Goal: Information Seeking & Learning: Compare options

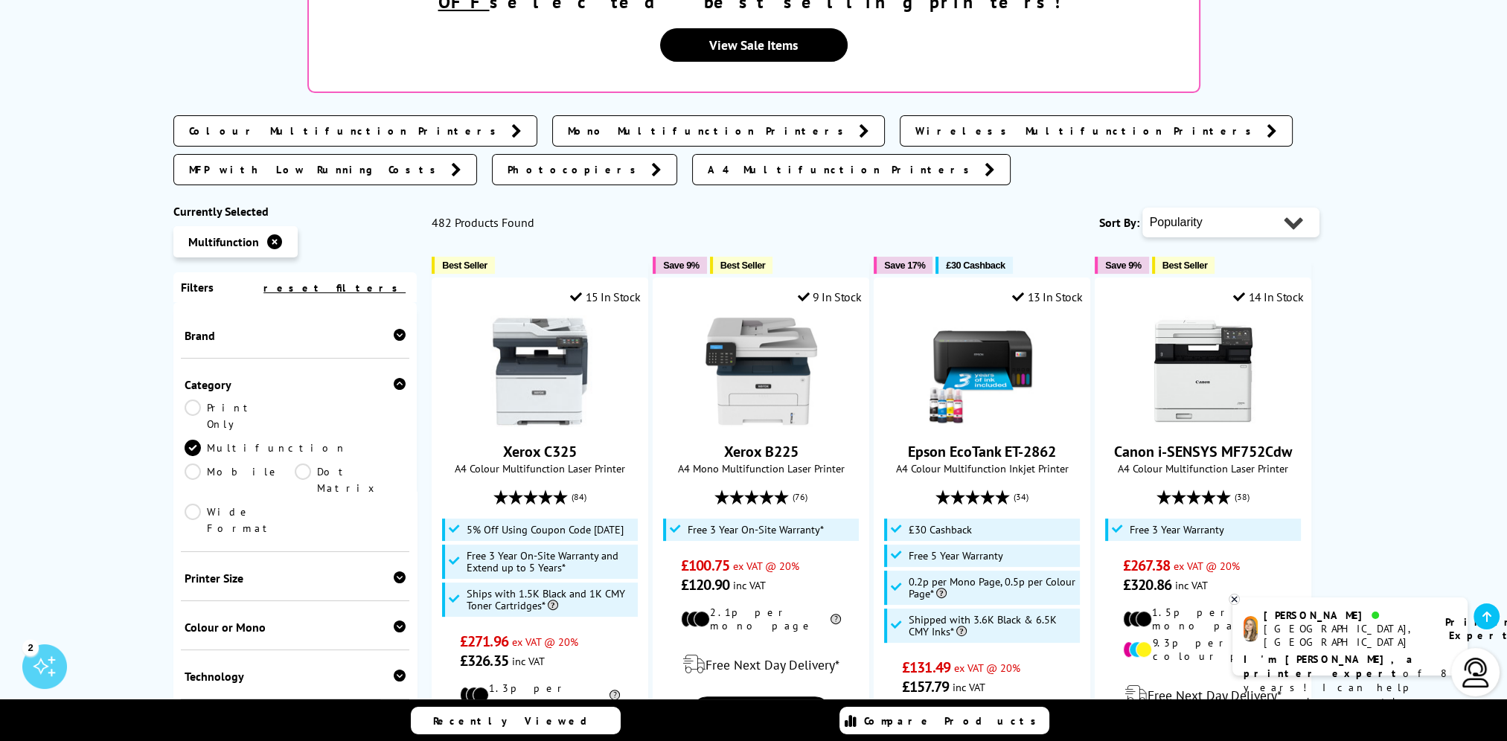
click at [276, 601] on div "Colour or Mono Colour Mono" at bounding box center [295, 625] width 229 height 49
click at [259, 620] on div "Colour or Mono" at bounding box center [296, 627] width 222 height 15
click at [214, 642] on link "Colour" at bounding box center [240, 650] width 111 height 16
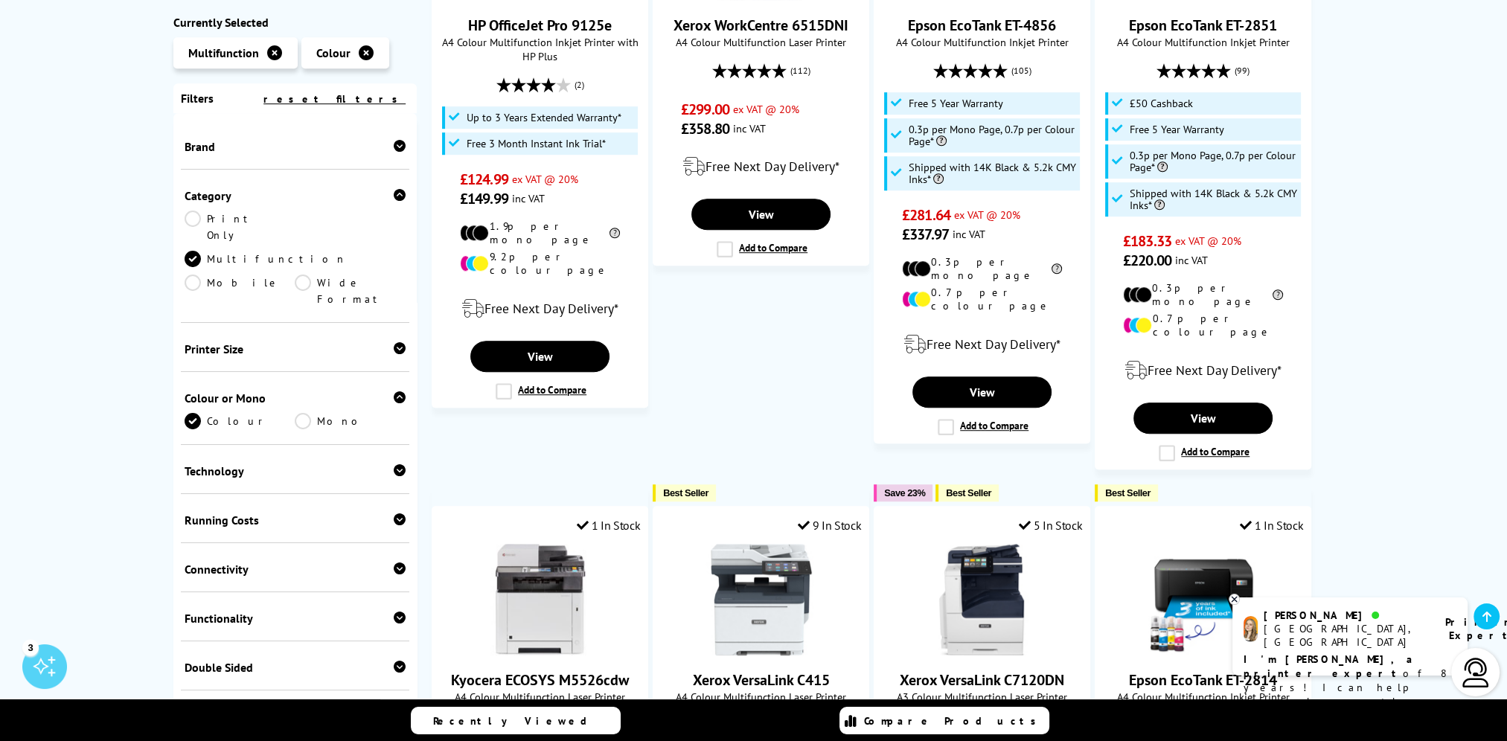
click at [283, 154] on div "Brand" at bounding box center [296, 146] width 222 height 15
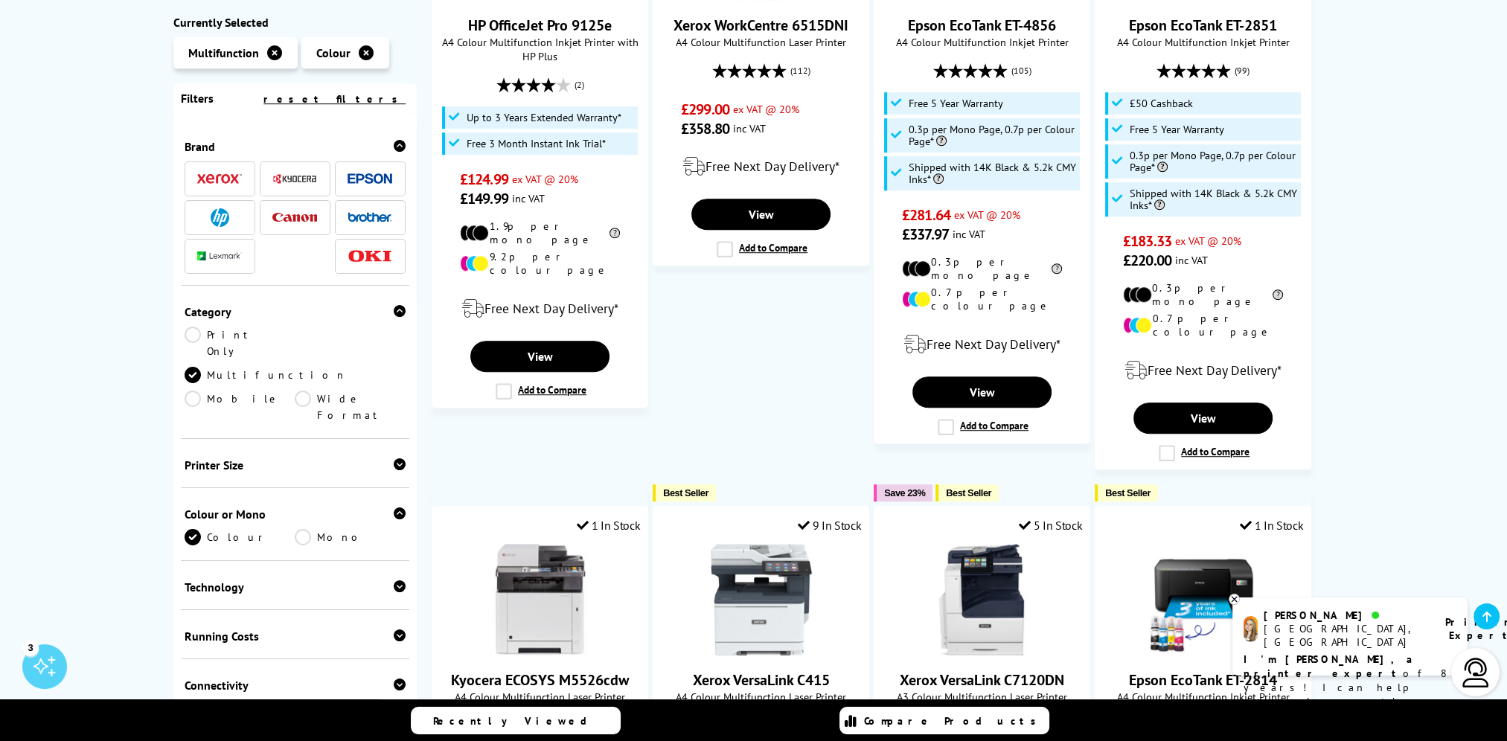
click at [216, 217] on img at bounding box center [220, 217] width 19 height 19
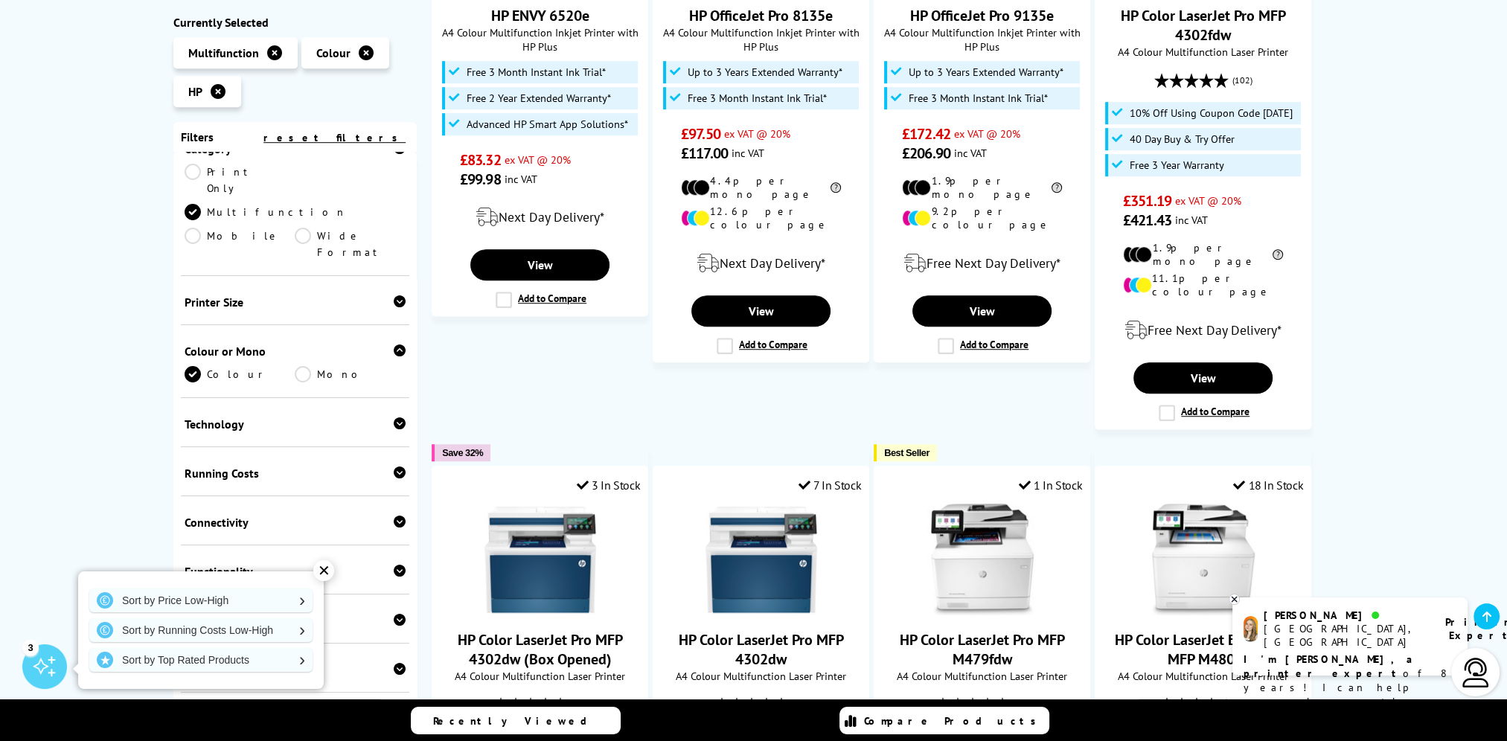
scroll to position [372, 0]
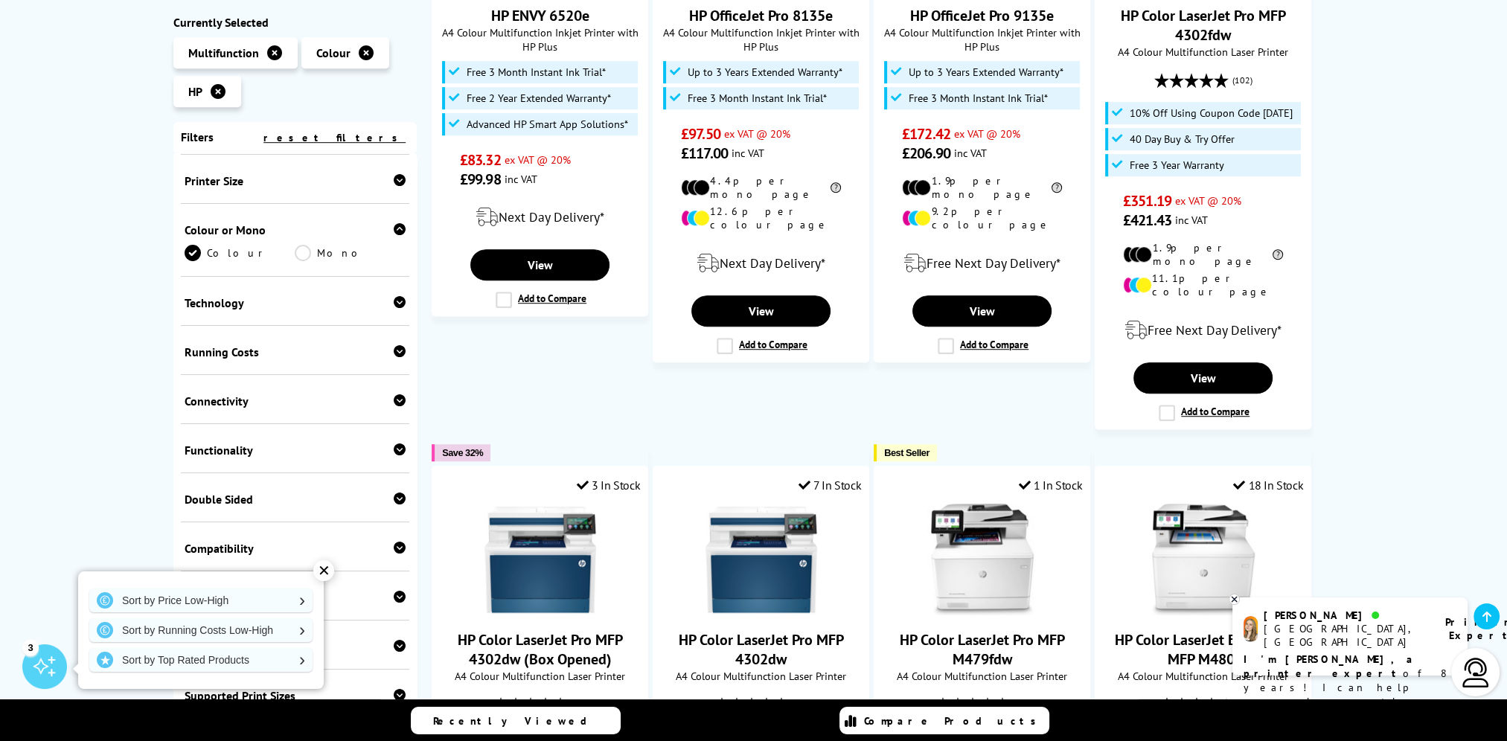
click at [277, 443] on div "Functionality" at bounding box center [296, 450] width 222 height 15
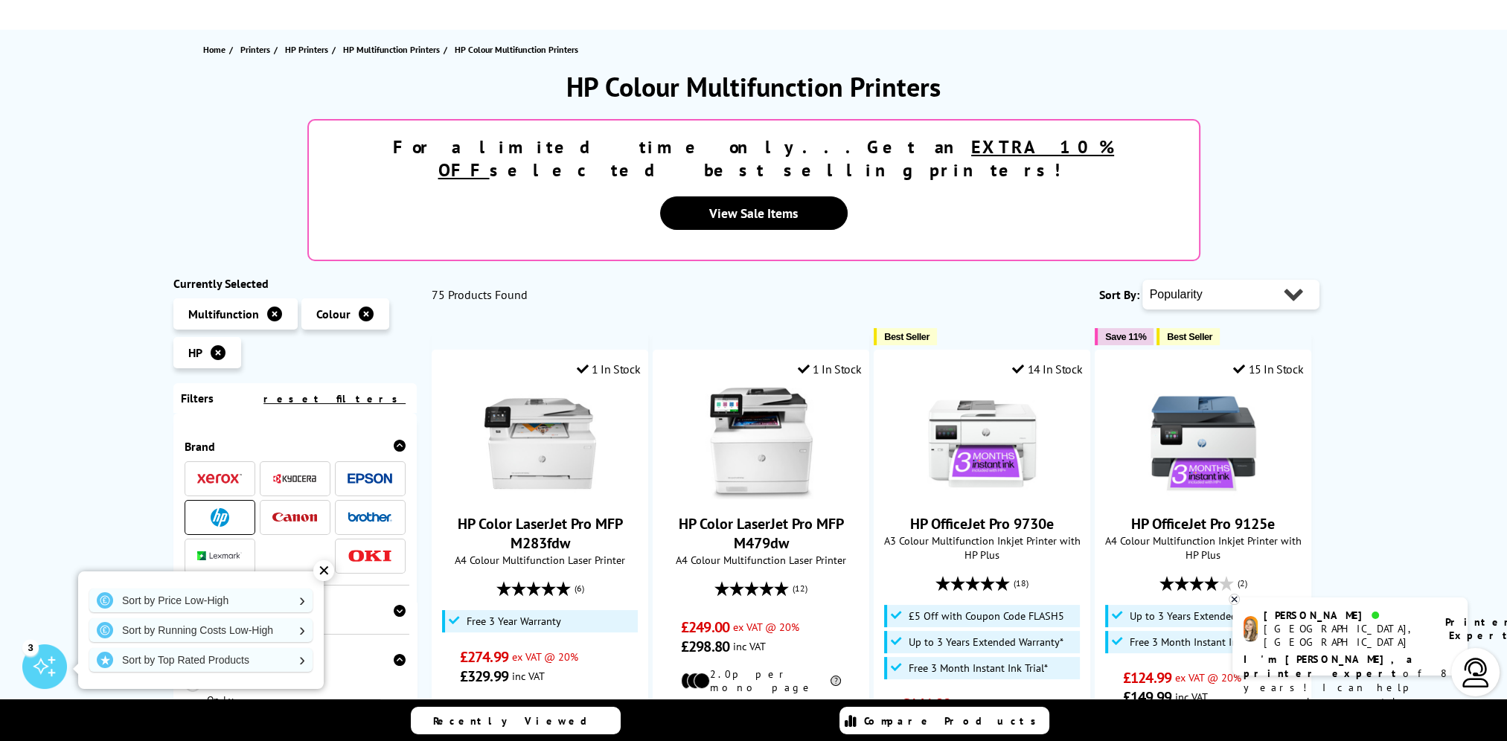
scroll to position [0, 0]
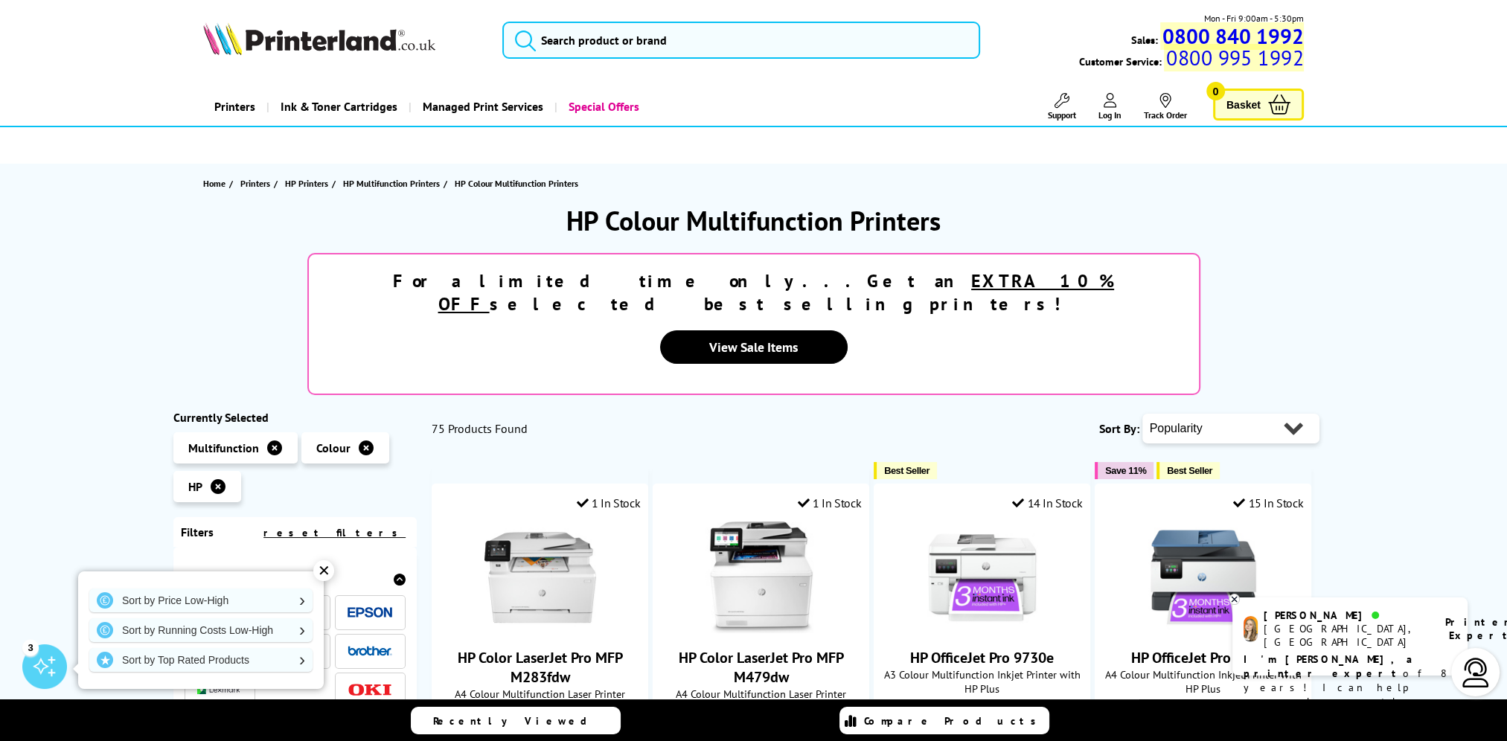
click at [1230, 414] on select "Popularity Rating Price - Low to High Price - High to Low Running Costs - Low t…" at bounding box center [1230, 429] width 177 height 30
select select "Price Ascending"
click at [1142, 414] on select "Popularity Rating Price - Low to High Price - High to Low Running Costs - Low t…" at bounding box center [1230, 429] width 177 height 30
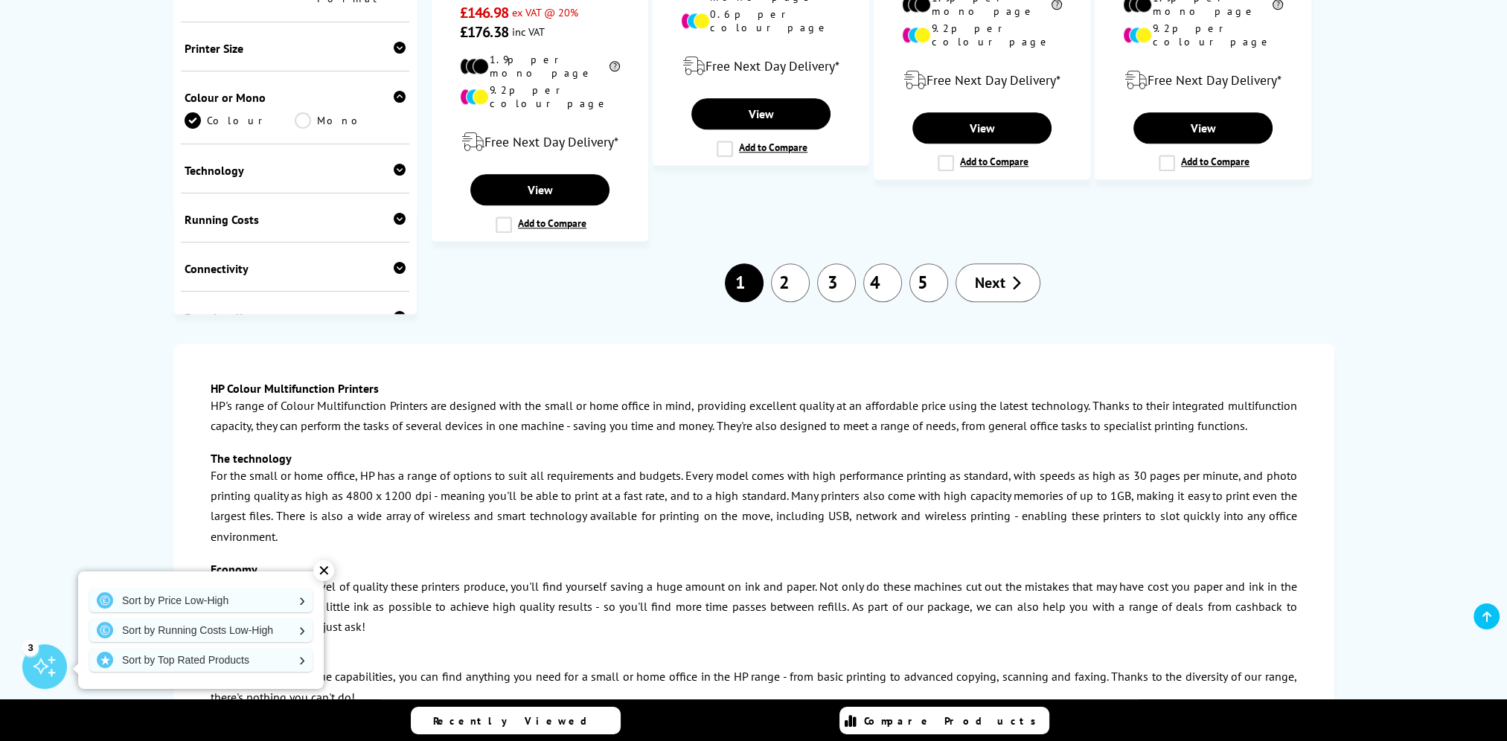
scroll to position [1860, 0]
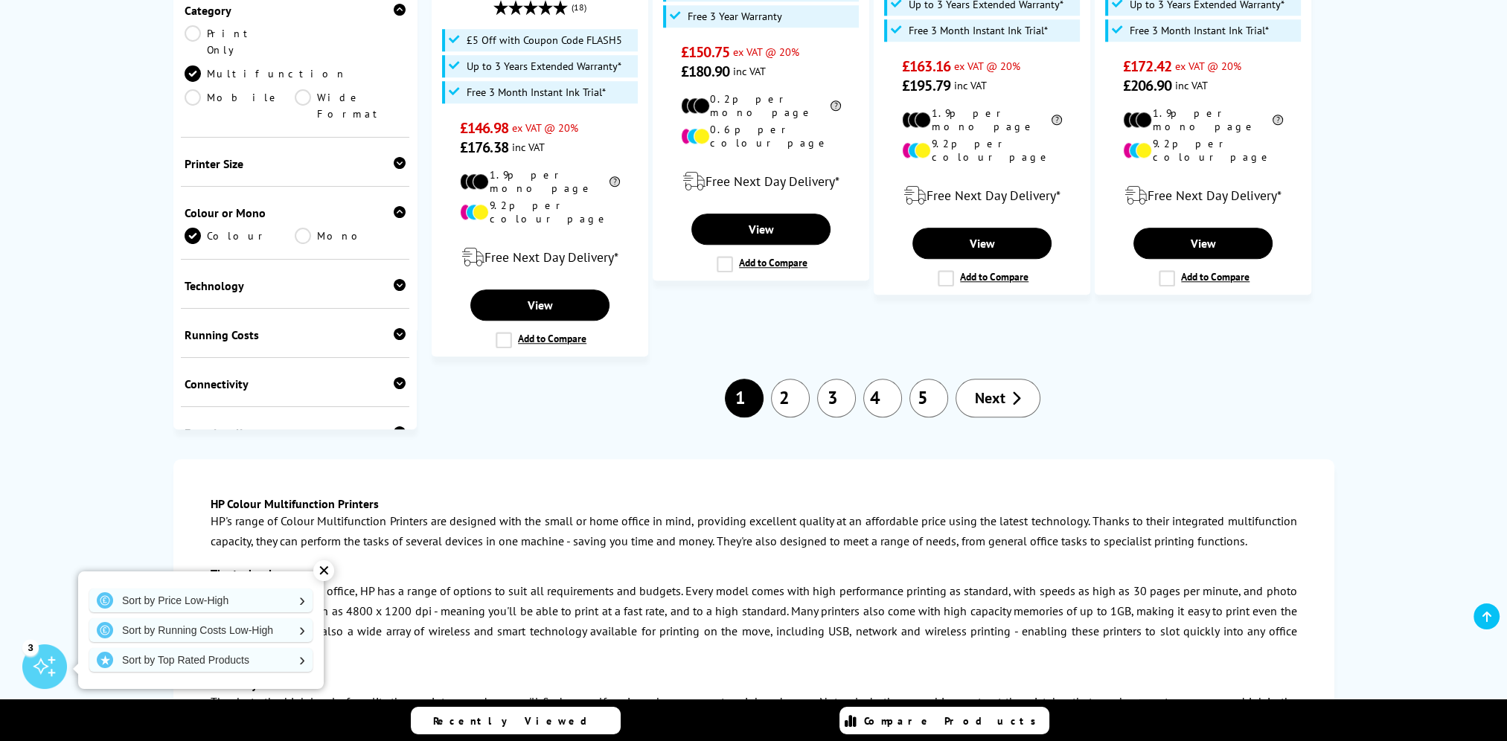
click at [793, 379] on link "2" at bounding box center [790, 398] width 39 height 39
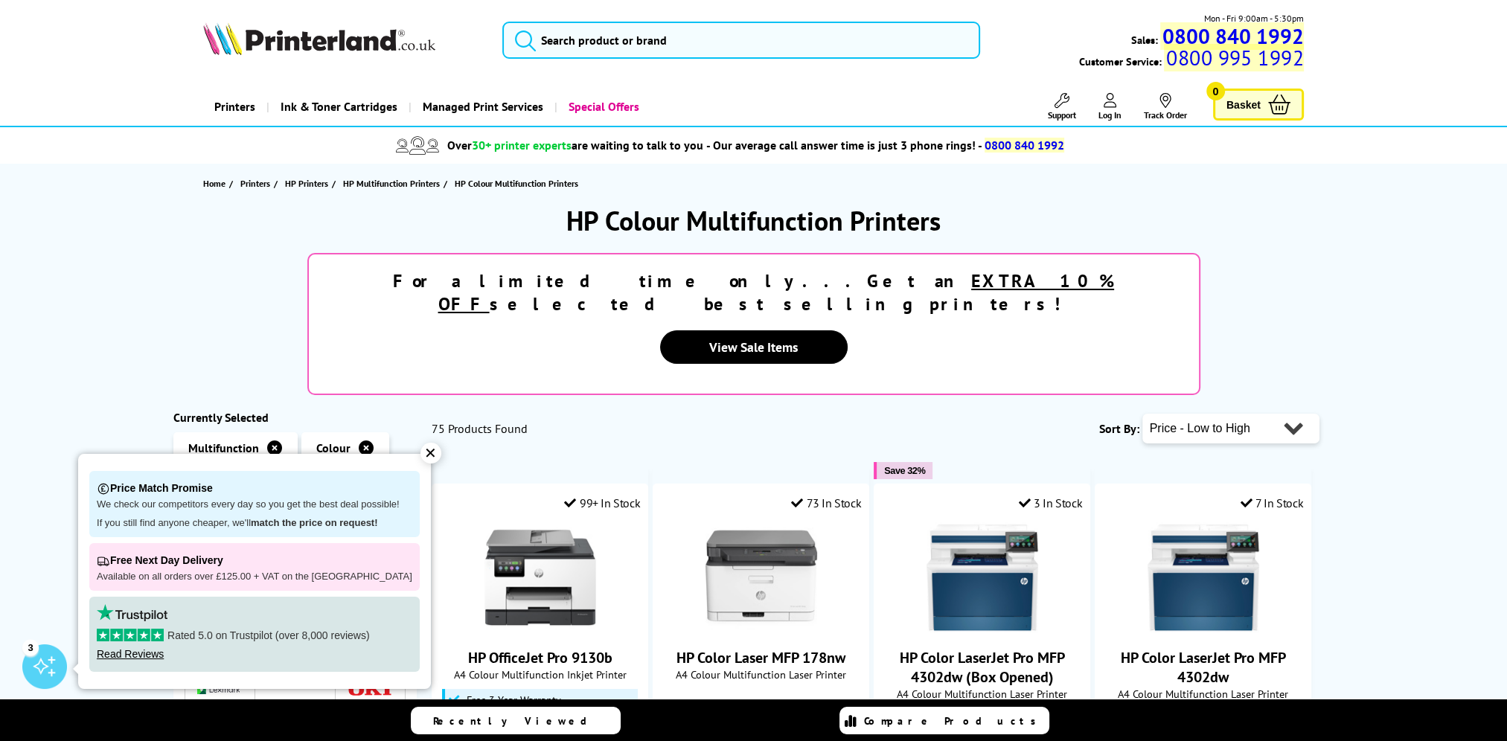
click at [420, 455] on div "✕" at bounding box center [430, 453] width 21 height 21
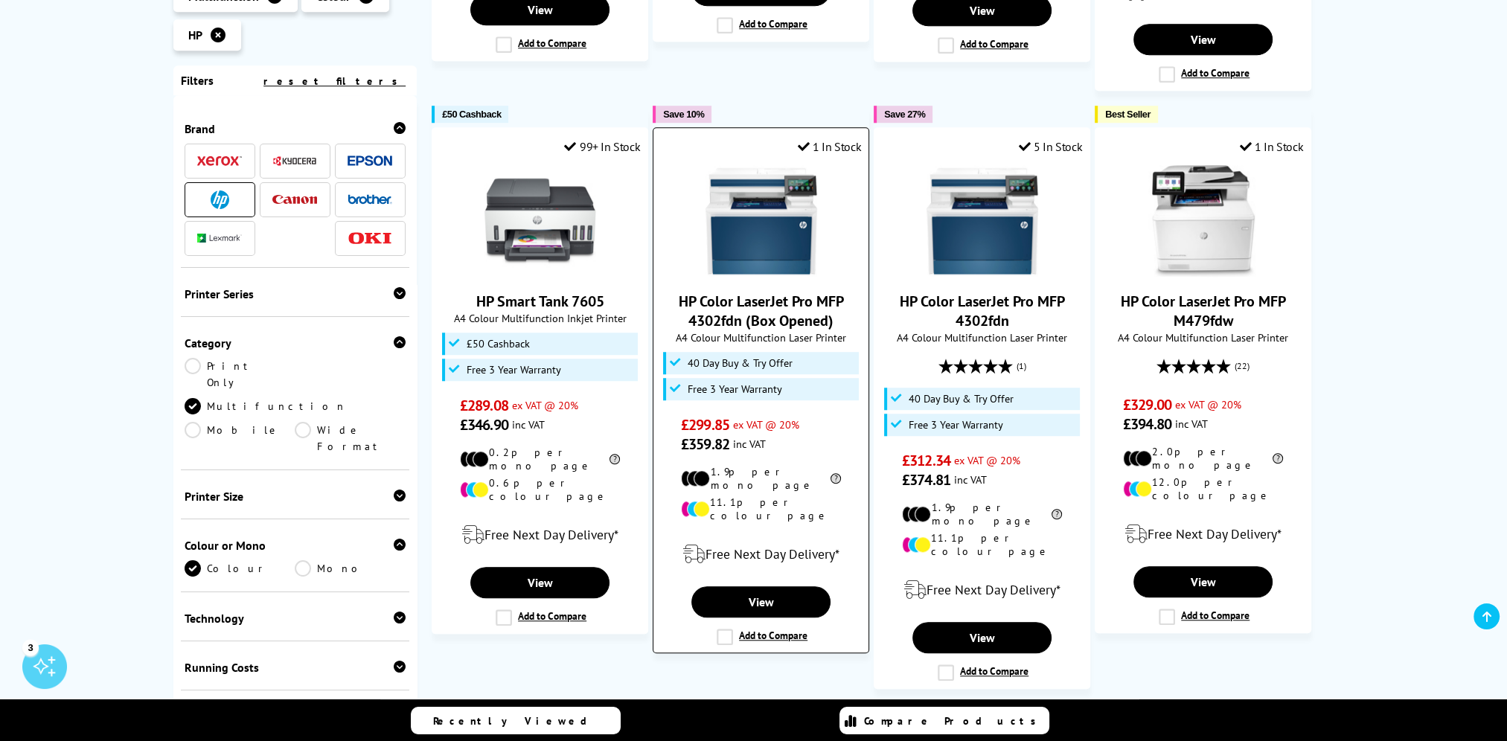
scroll to position [1563, 0]
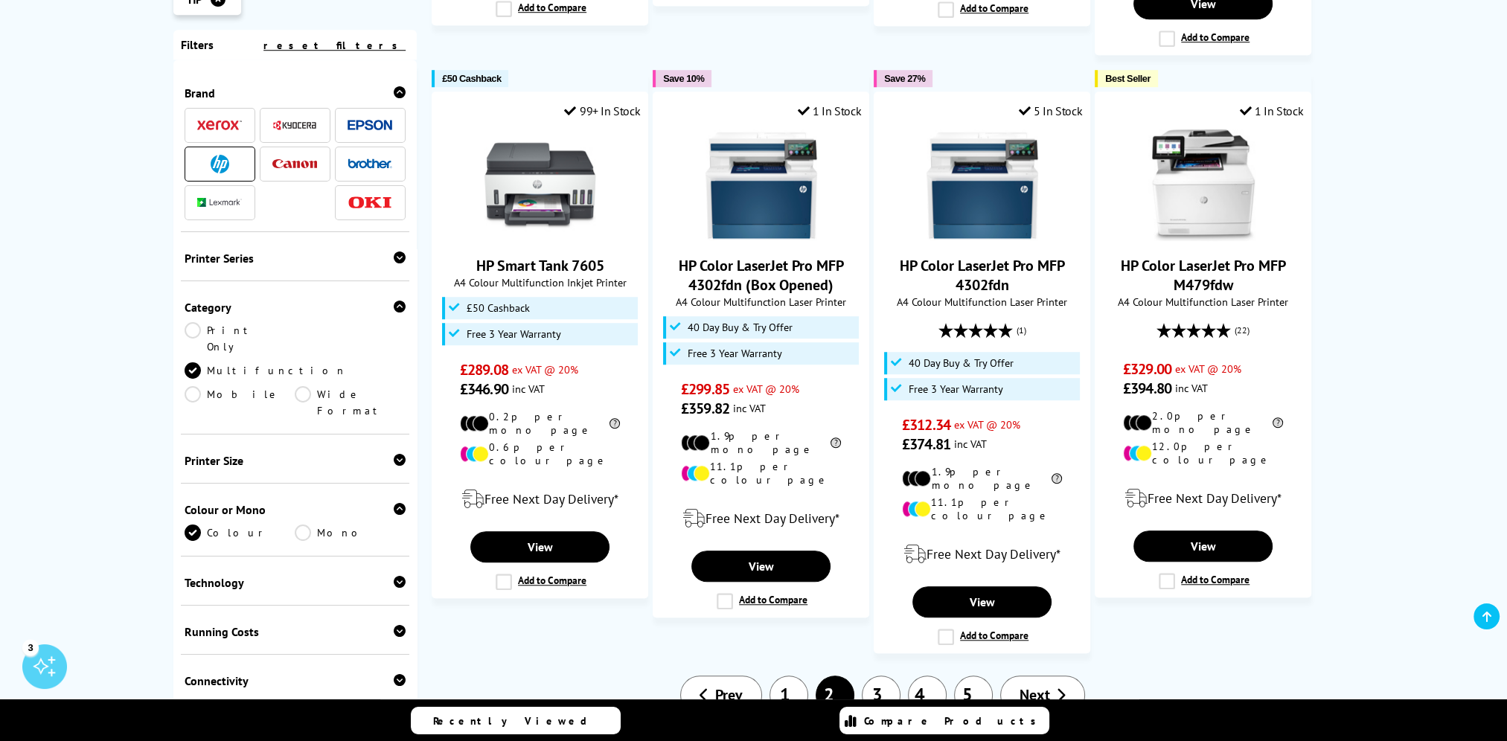
click at [891, 676] on link "3" at bounding box center [881, 695] width 39 height 39
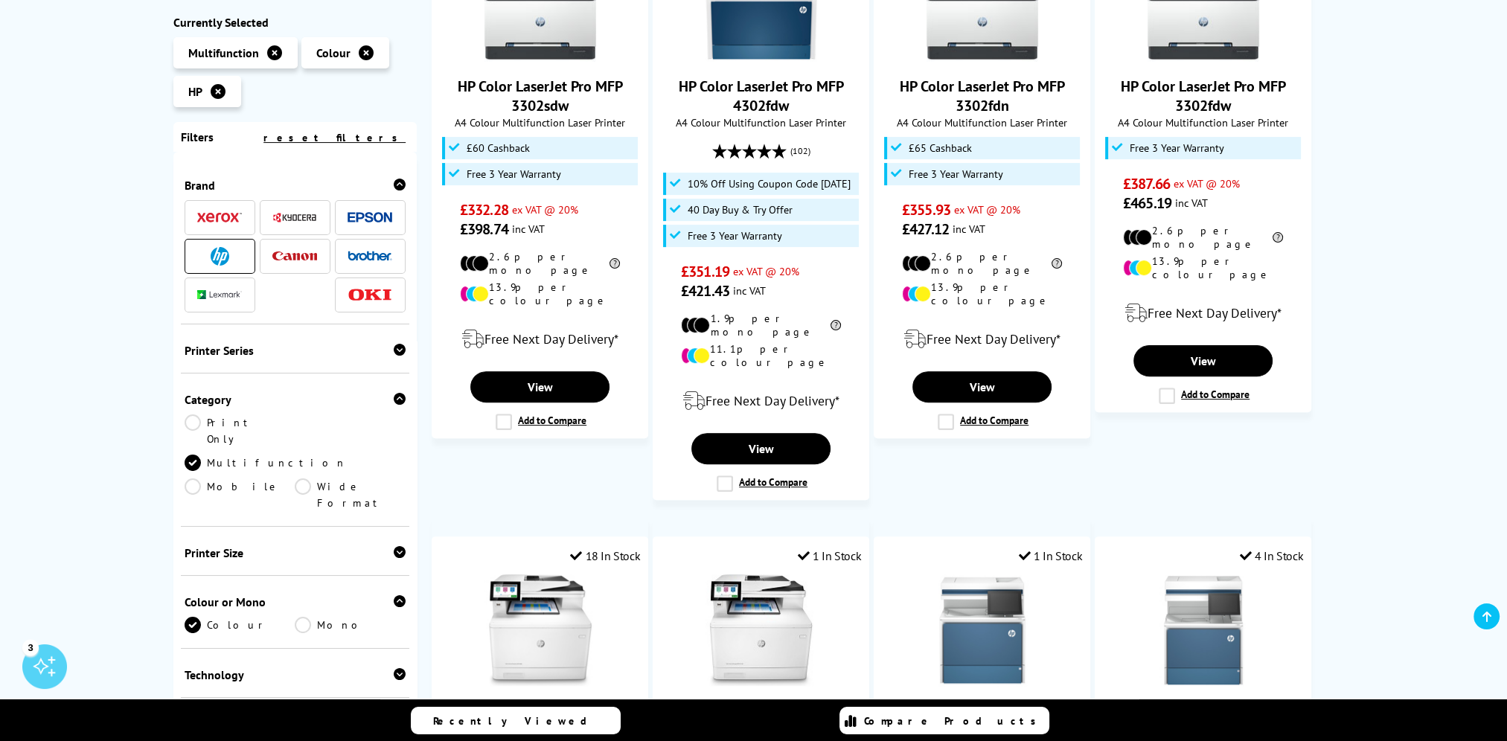
scroll to position [298, 0]
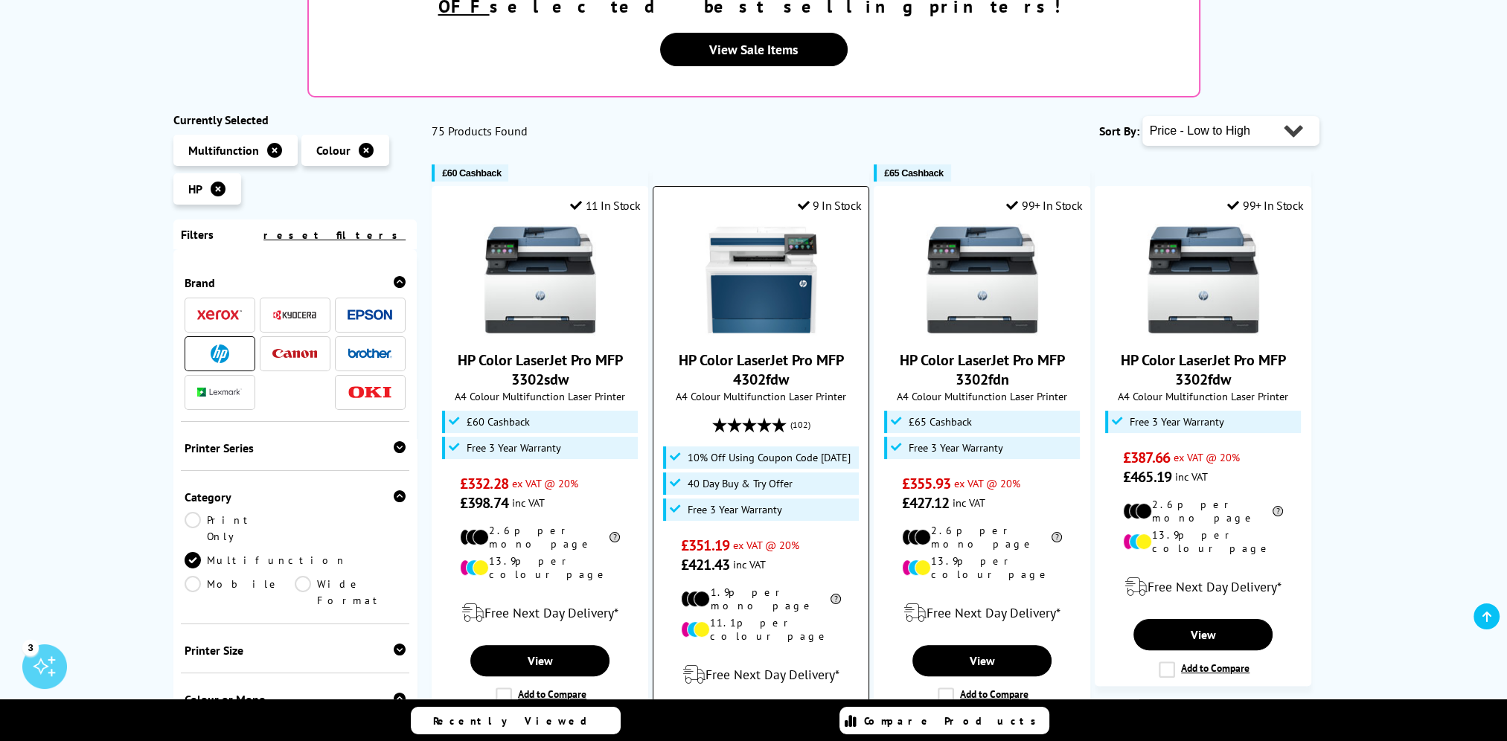
click at [780, 324] on picture at bounding box center [761, 331] width 112 height 15
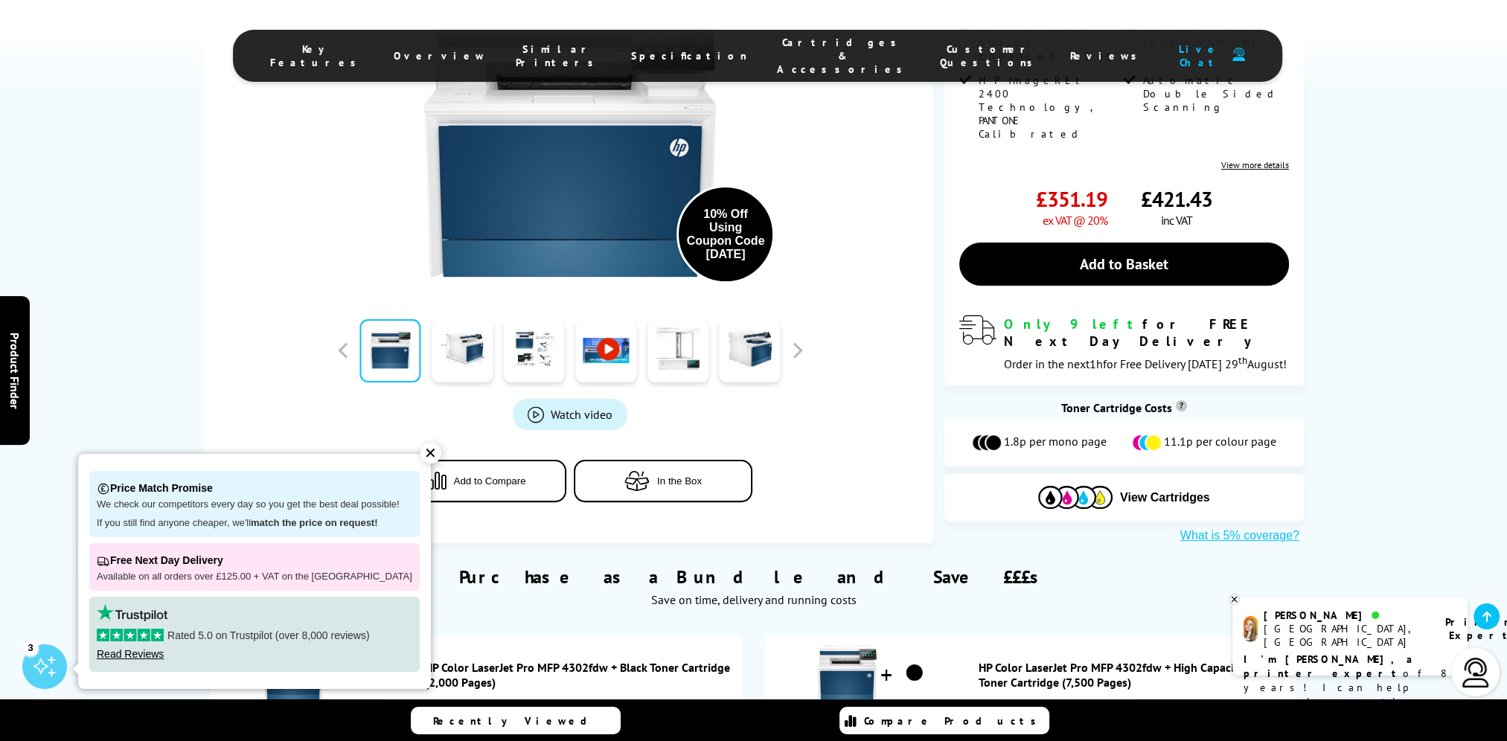
scroll to position [521, 0]
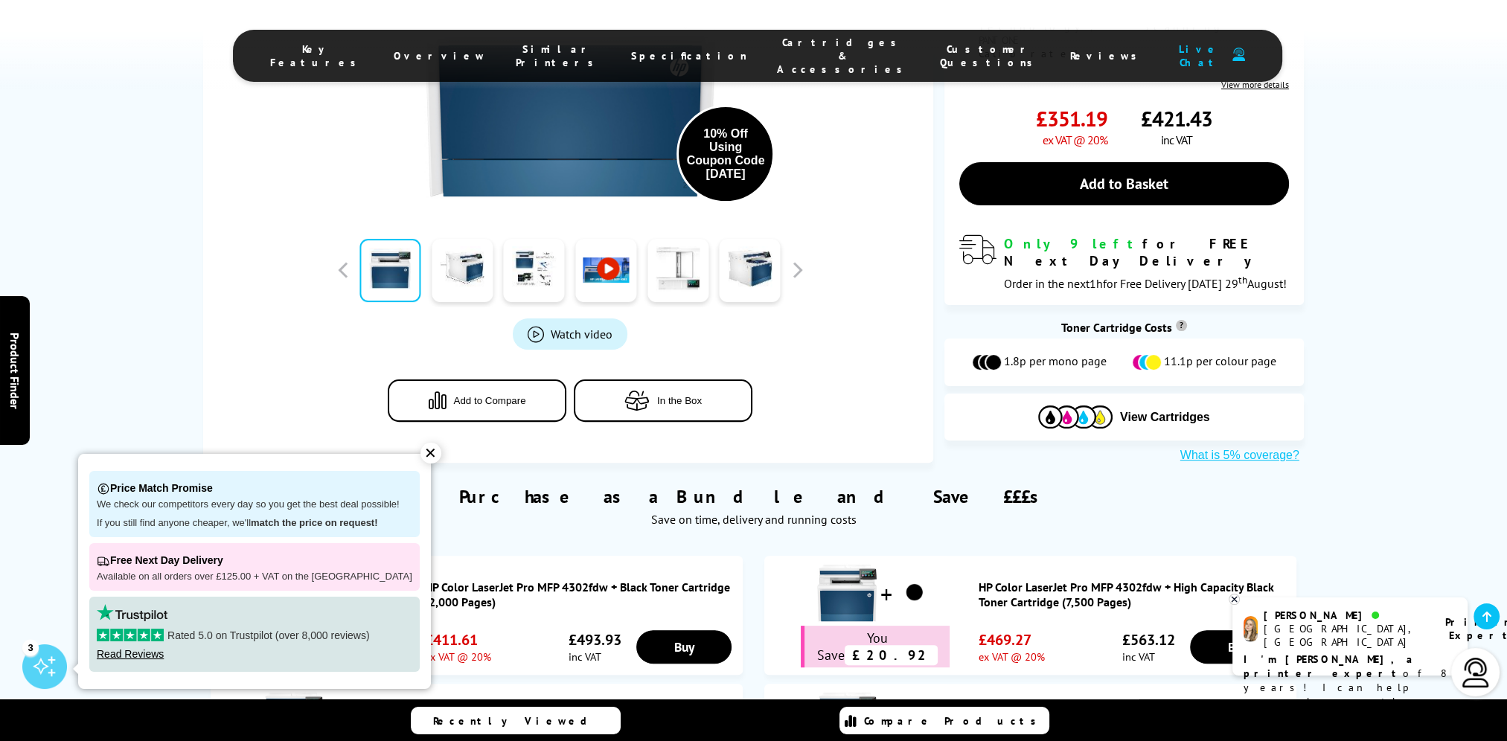
click at [424, 454] on div "✕" at bounding box center [430, 453] width 21 height 21
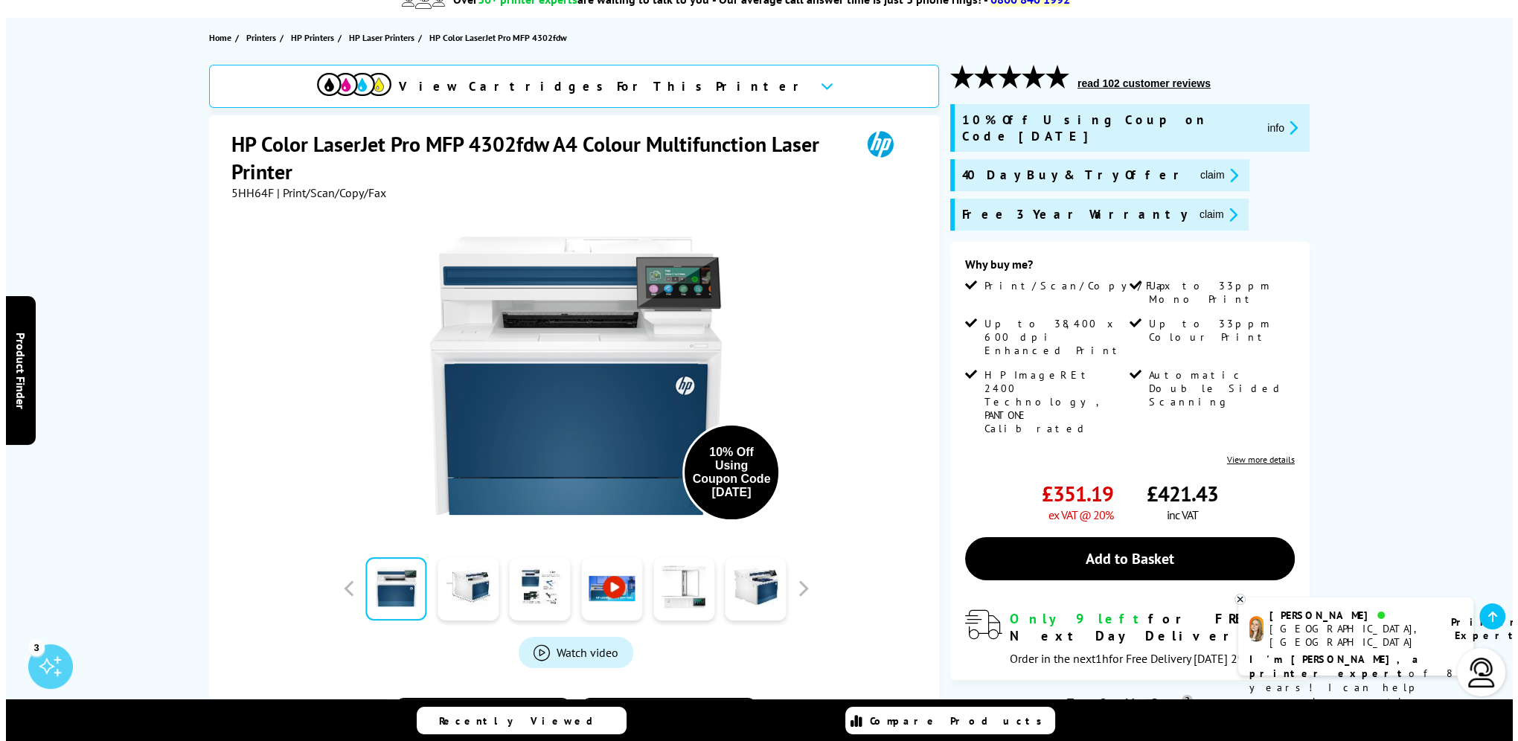
scroll to position [149, 0]
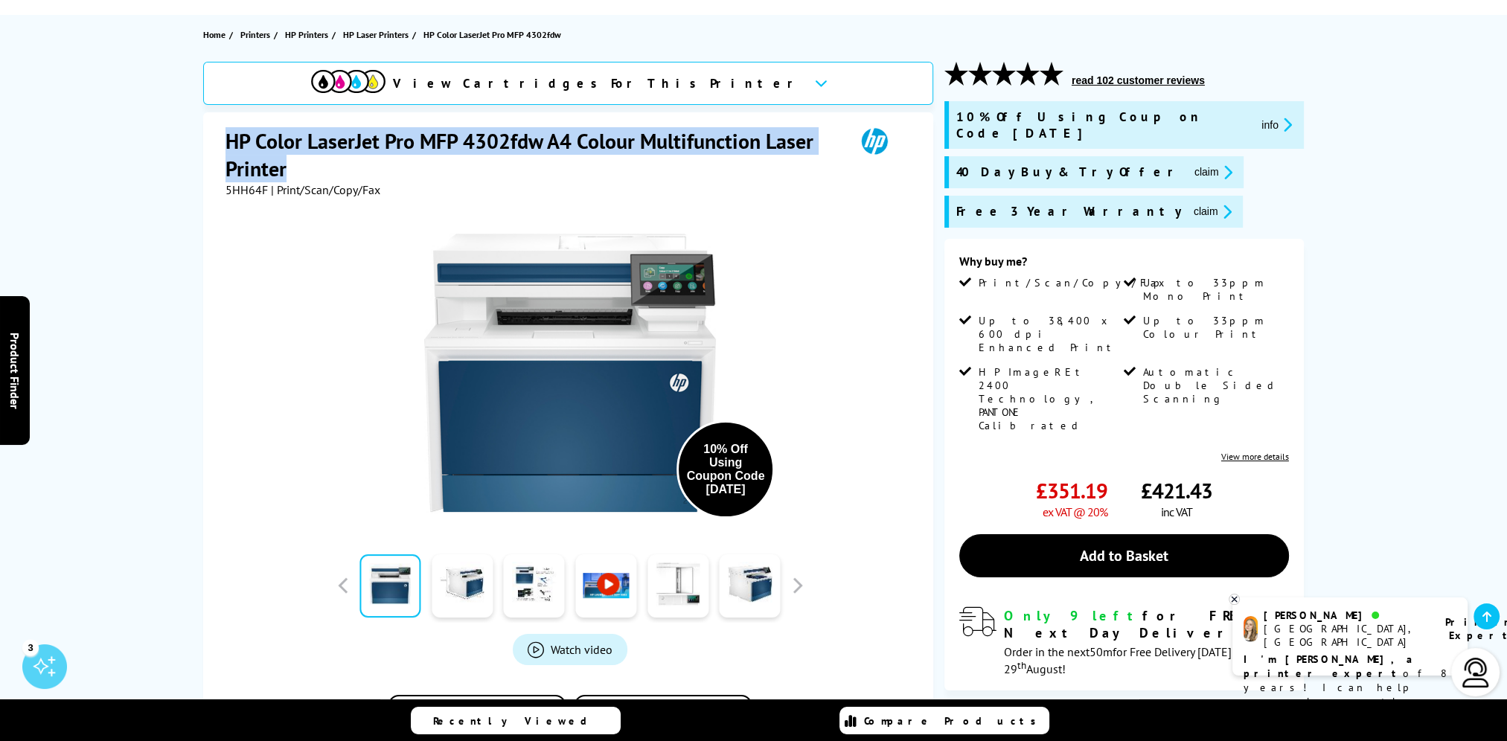
drag, startPoint x: 290, startPoint y: 167, endPoint x: 229, endPoint y: 134, distance: 69.2
click at [229, 134] on h1 "HP Color LaserJet Pro MFP 4302fdw A4 Colour Multifunction Laser Printer" at bounding box center [532, 154] width 615 height 55
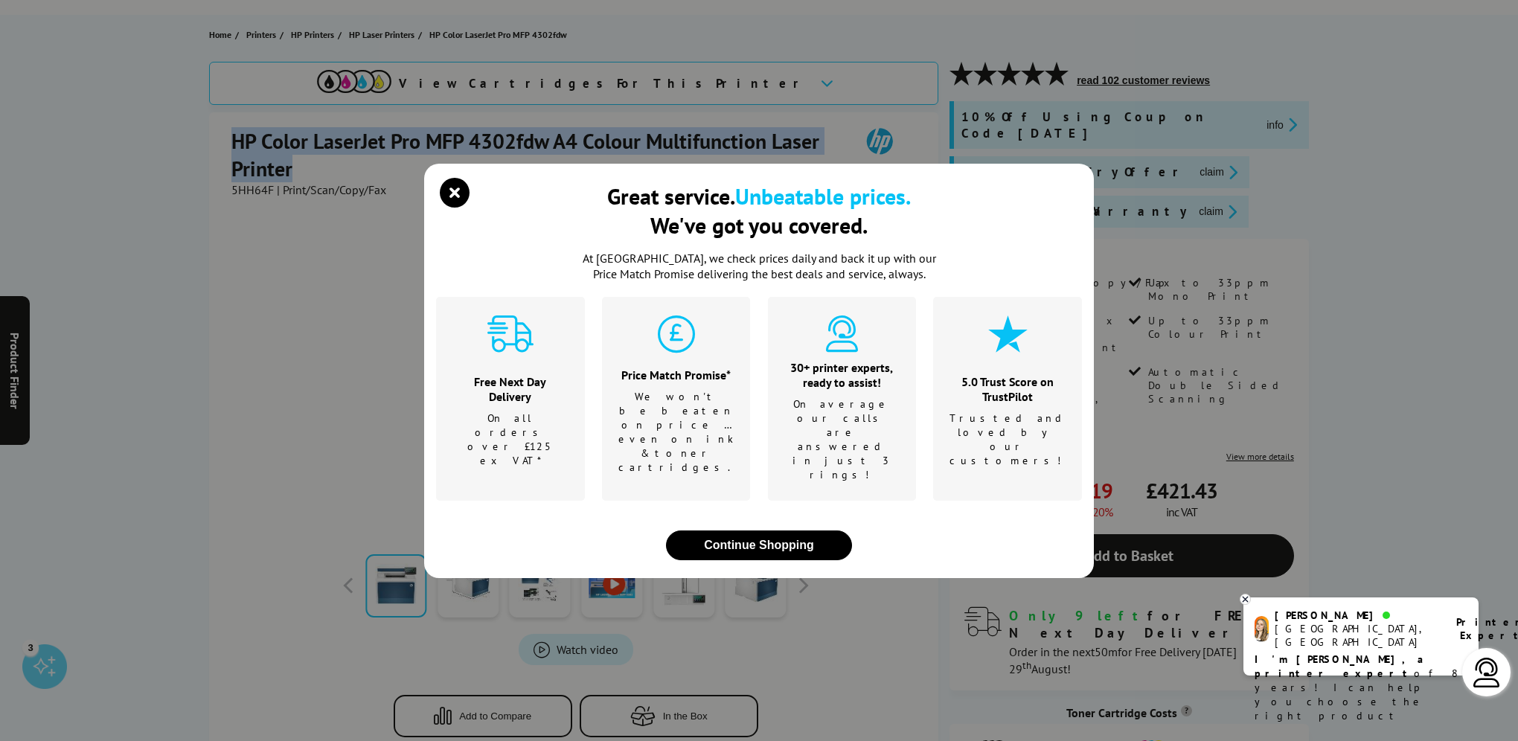
copy h1 "HP Color LaserJet Pro MFP 4302fdw A4 Colour Multifunction Laser Printer"
